Goal: Information Seeking & Learning: Learn about a topic

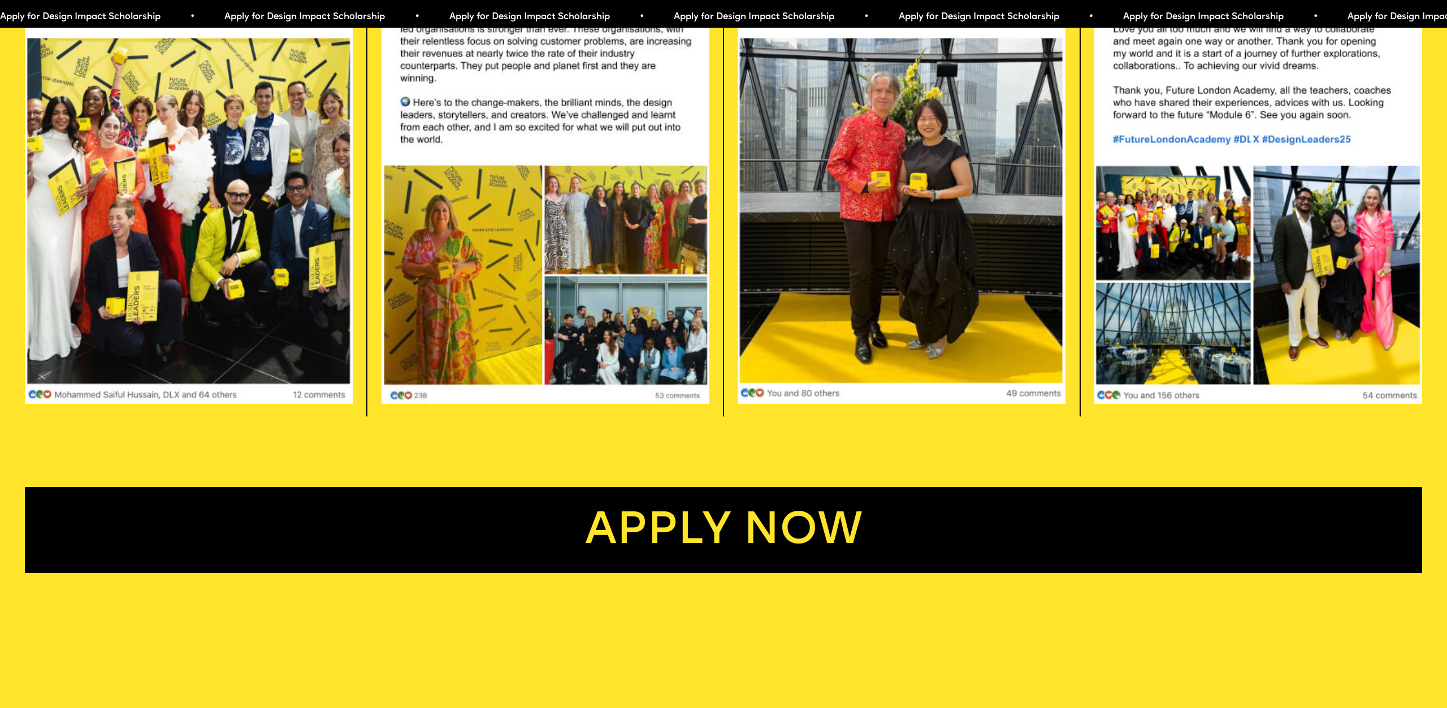
scroll to position [4033, 0]
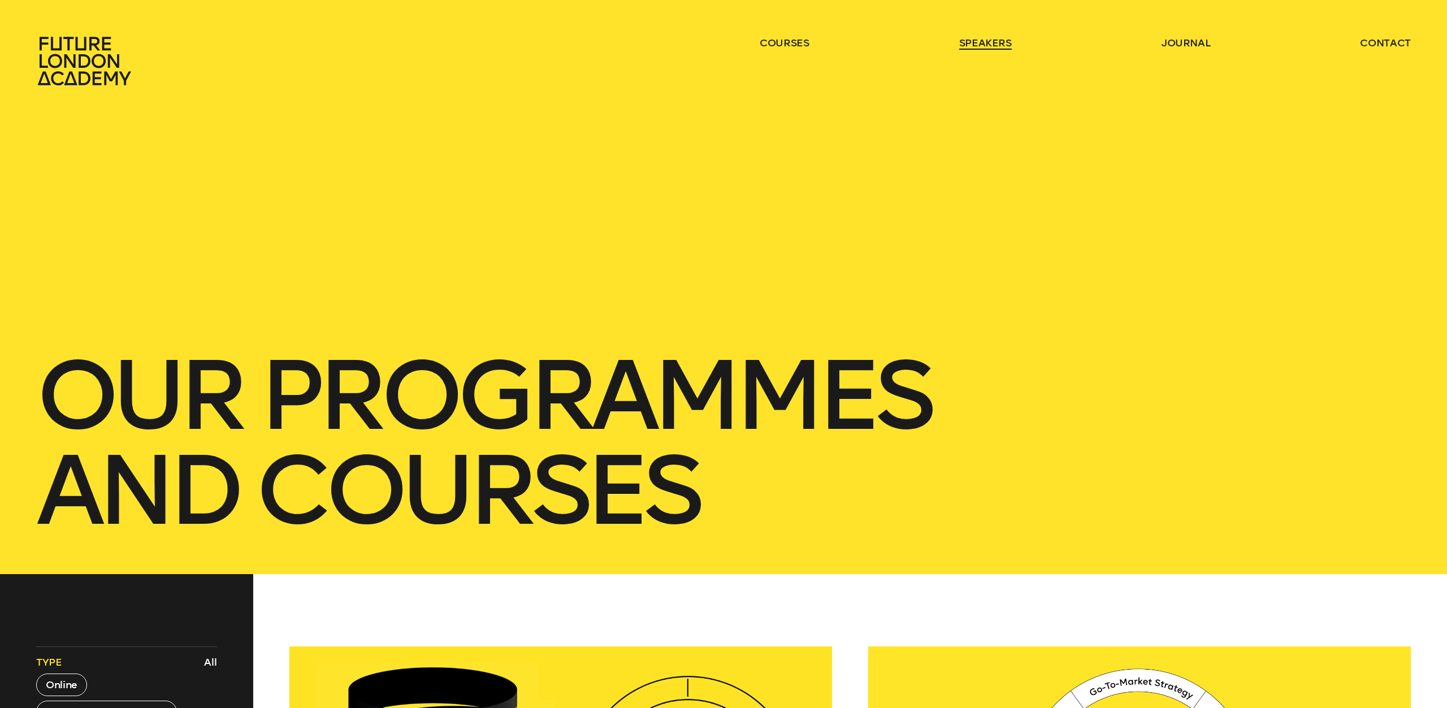
click at [987, 40] on link "speakers" at bounding box center [985, 43] width 53 height 14
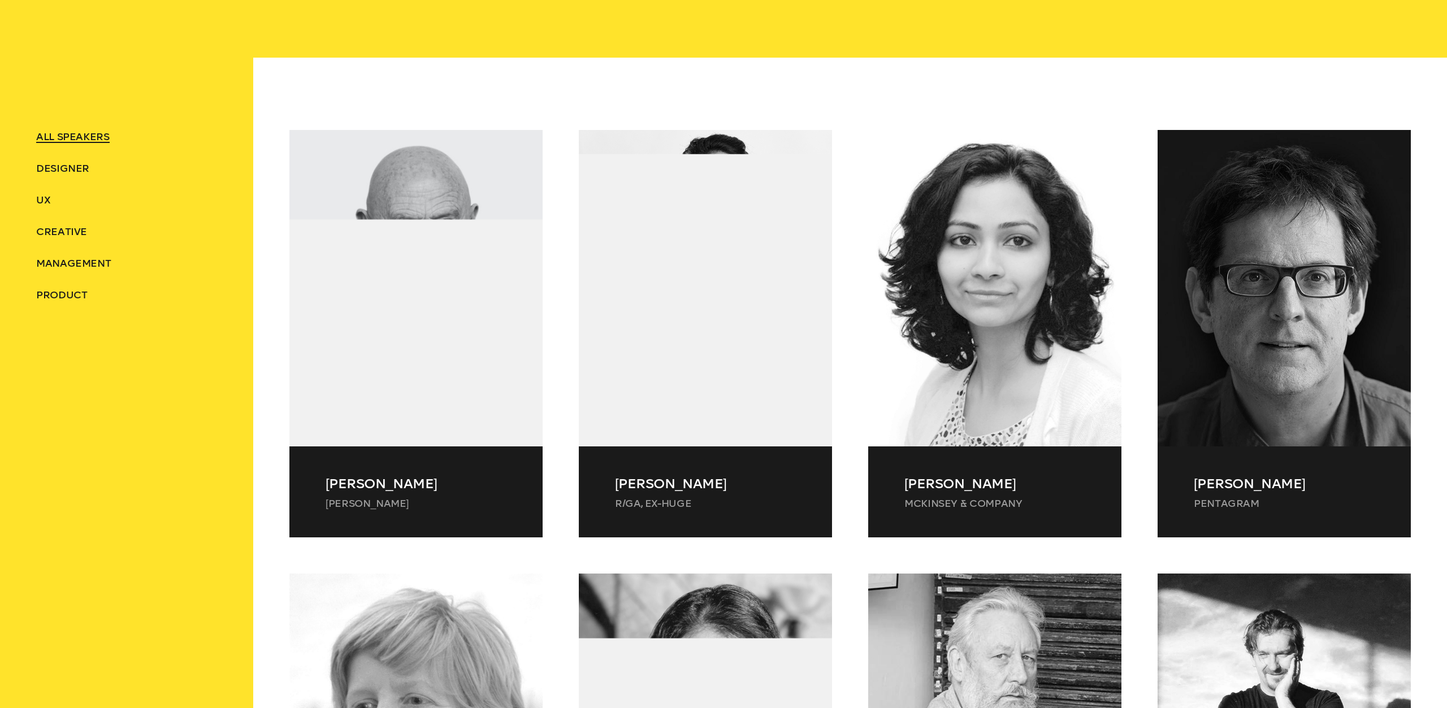
scroll to position [557, 0]
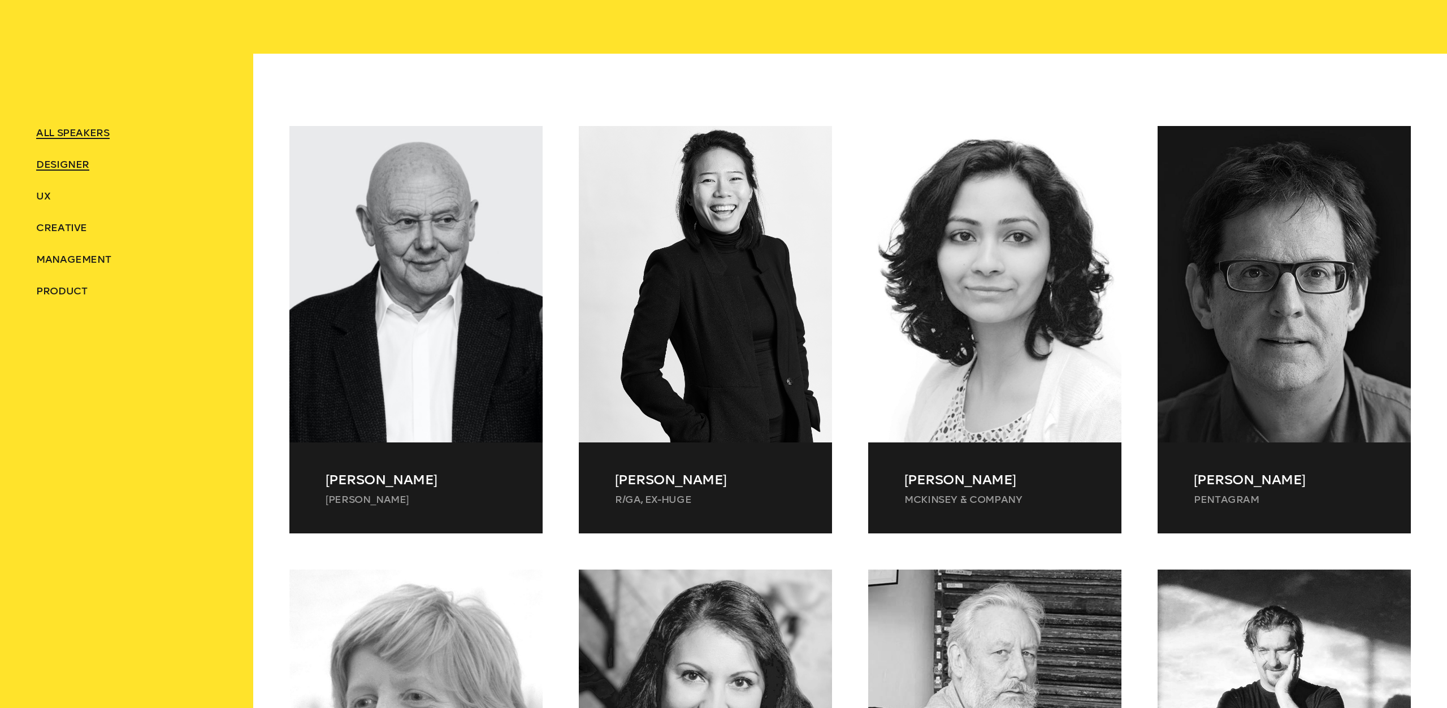
click at [79, 159] on span "Designer" at bounding box center [62, 164] width 53 height 12
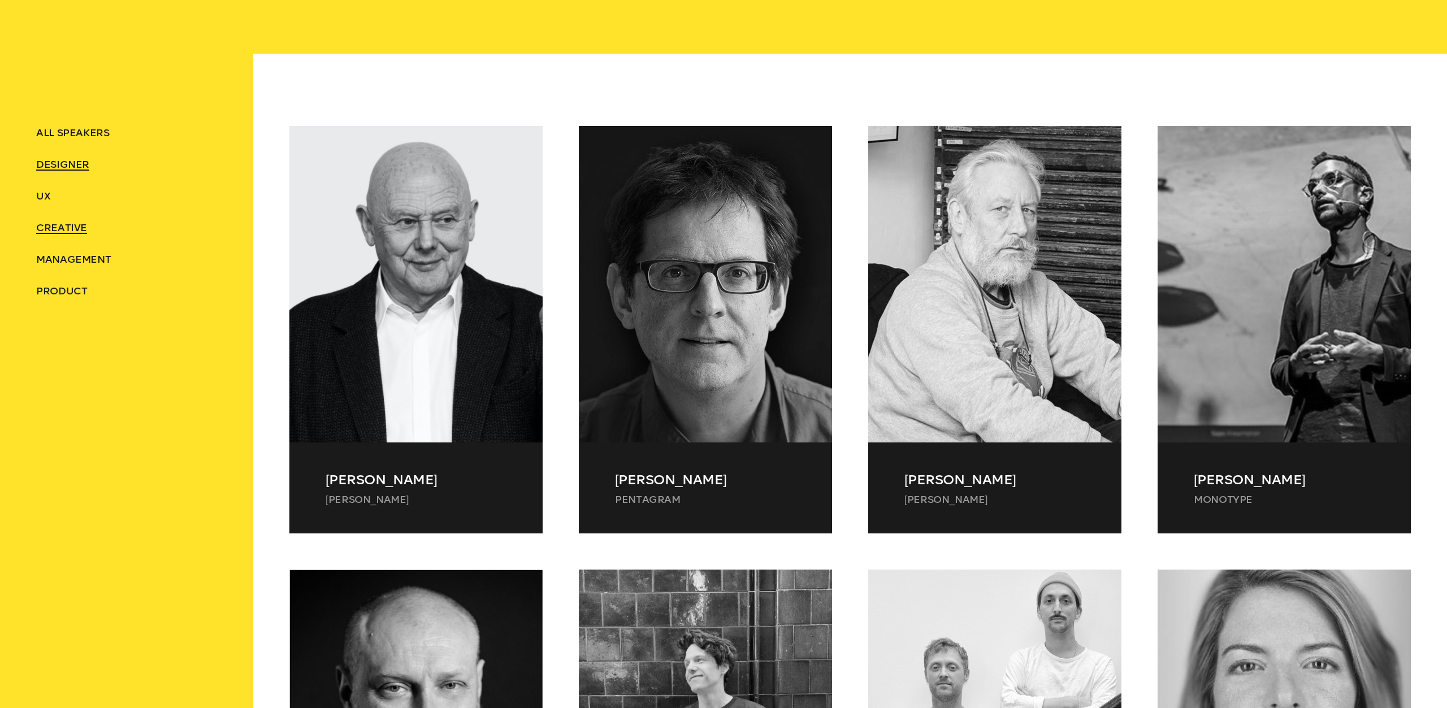
click at [71, 229] on span "Creative" at bounding box center [61, 227] width 51 height 12
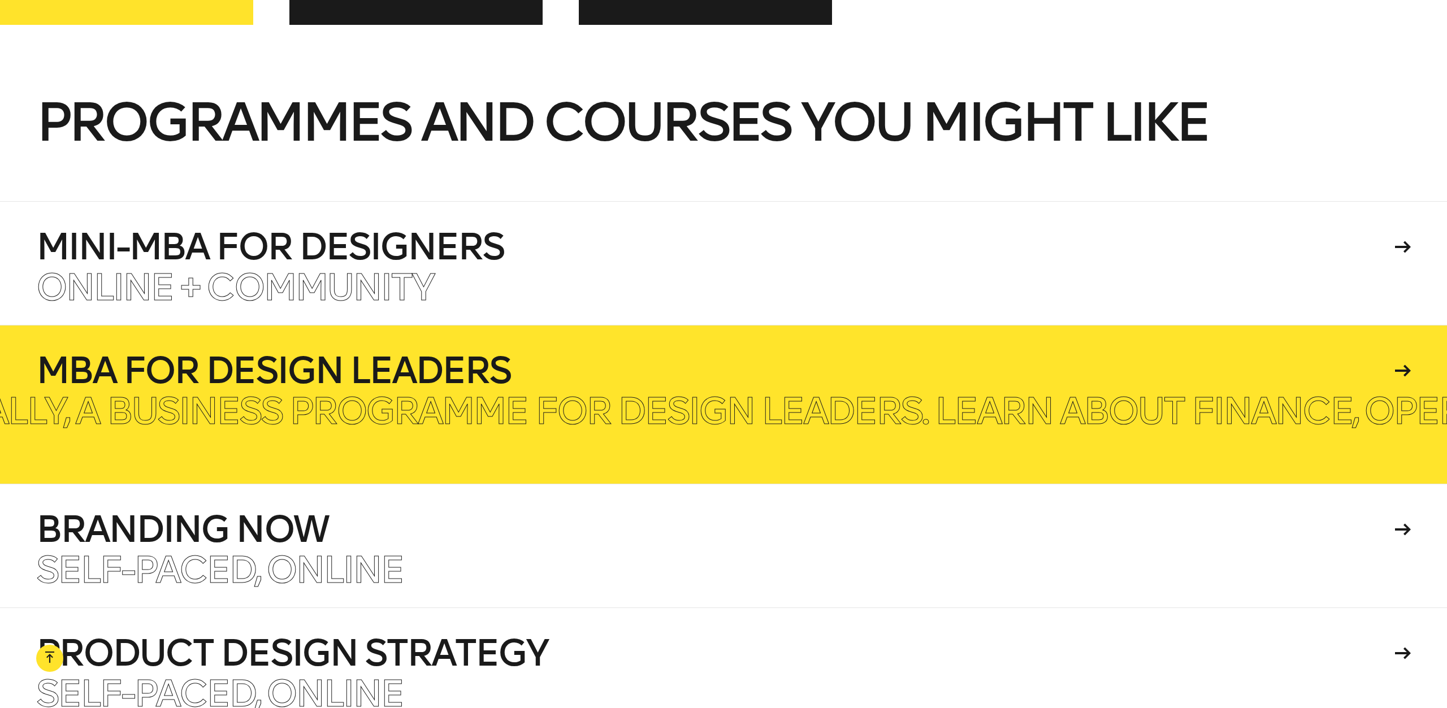
scroll to position [2887, 0]
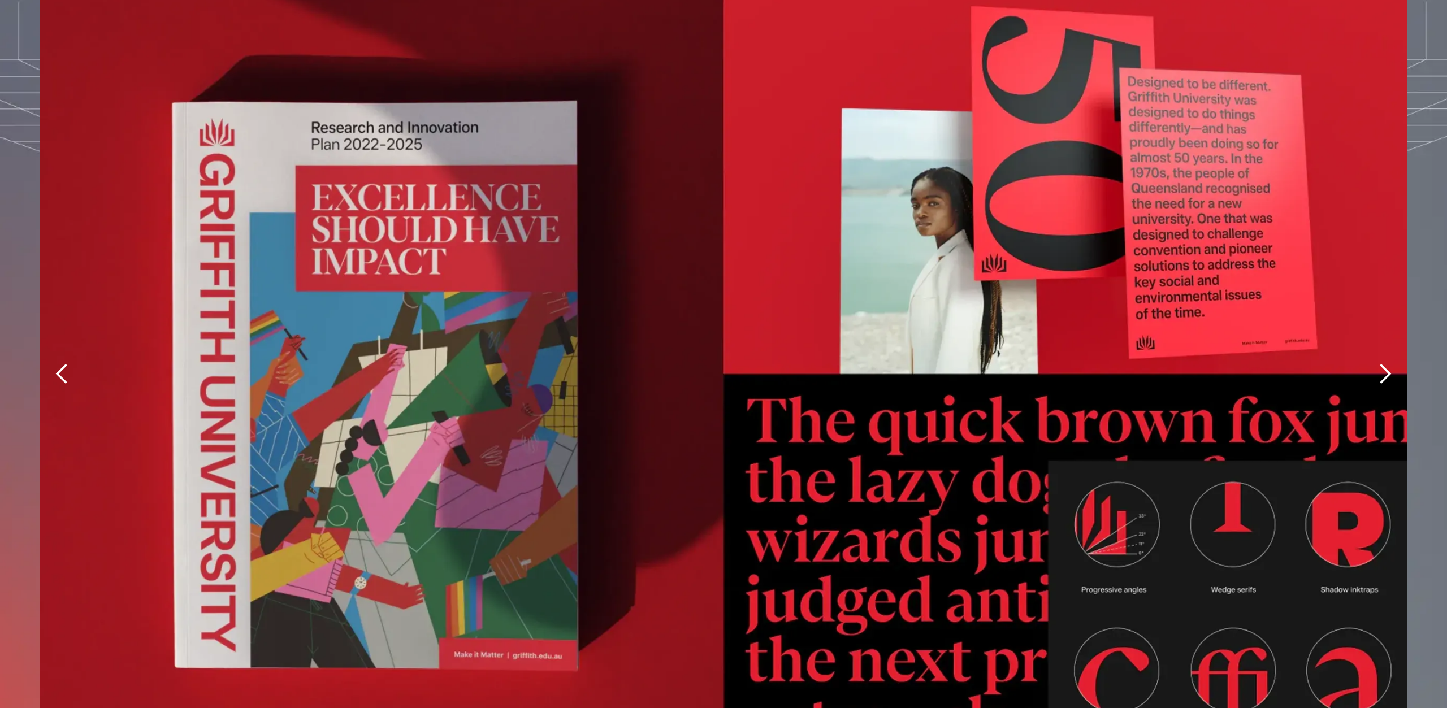
scroll to position [3093, 0]
click at [63, 362] on div at bounding box center [62, 373] width 23 height 23
click at [1380, 362] on div at bounding box center [1384, 373] width 23 height 23
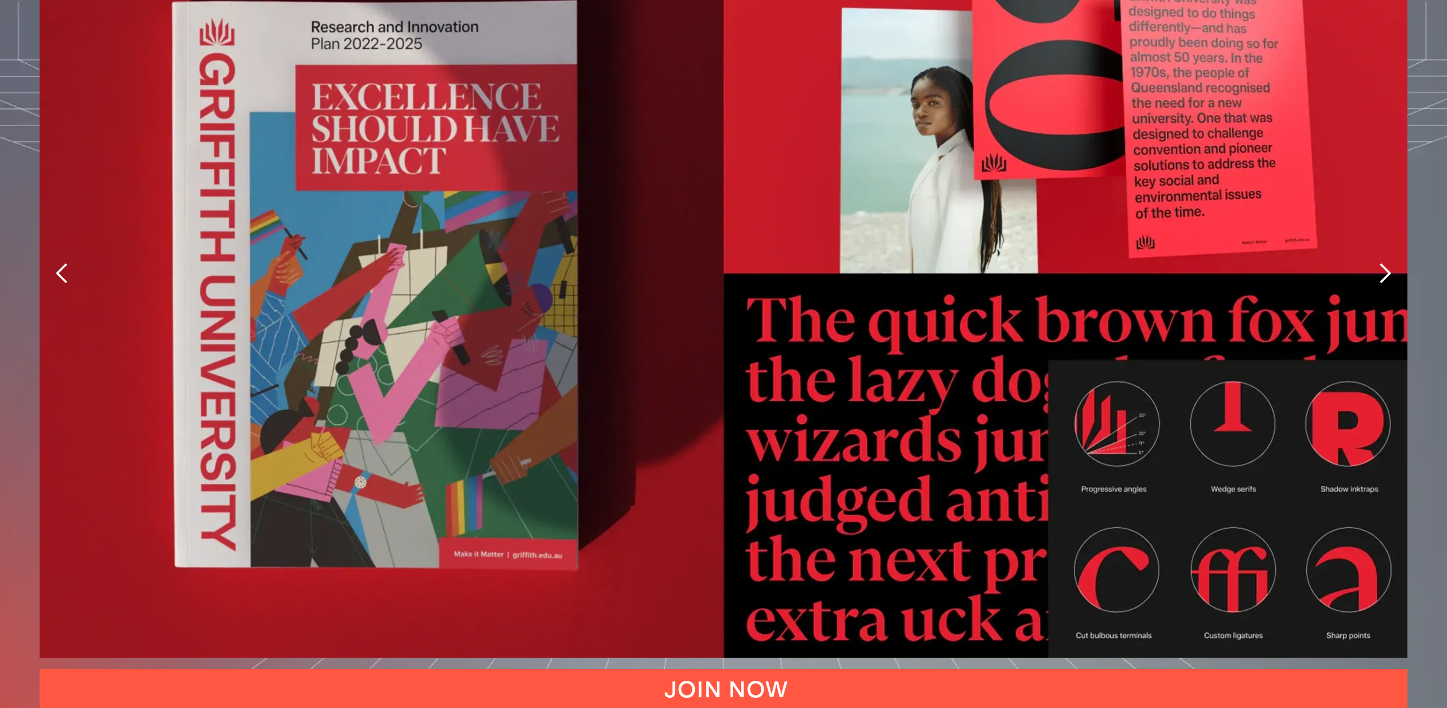
scroll to position [3191, 0]
